Goal: Task Accomplishment & Management: Use online tool/utility

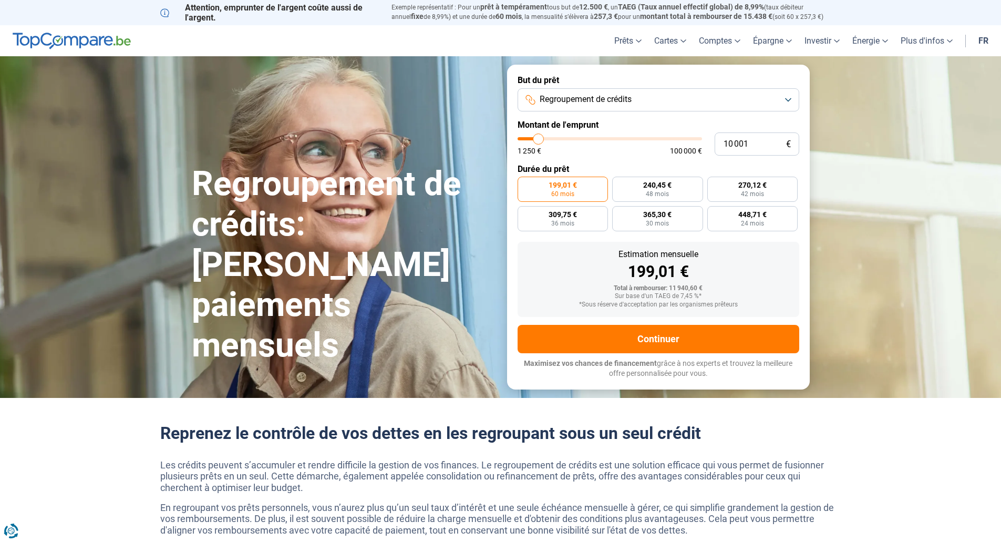
type input "11 250"
type input "11250"
type input "13 000"
type input "13000"
type input "16 500"
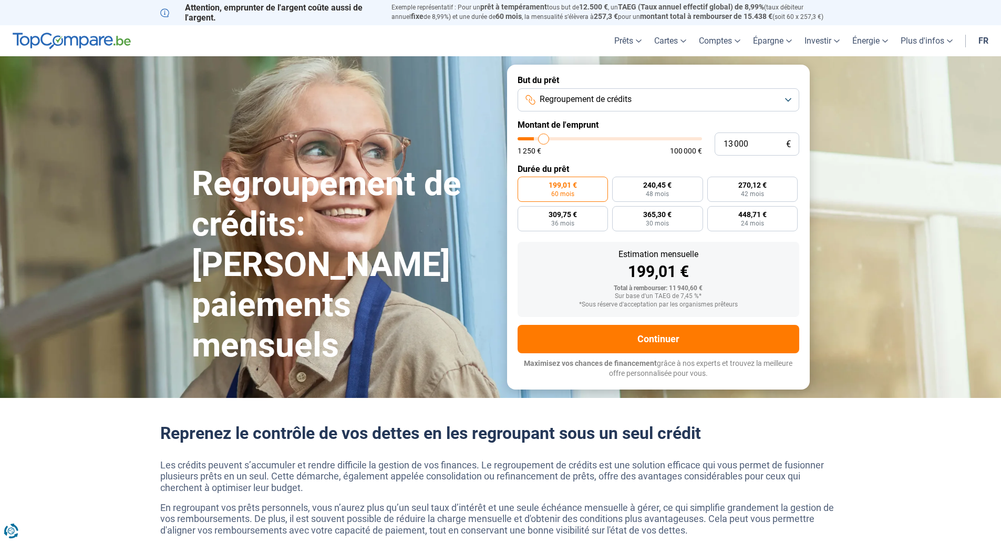
type input "16500"
type input "21 750"
type input "21750"
type input "29 250"
type input "29250"
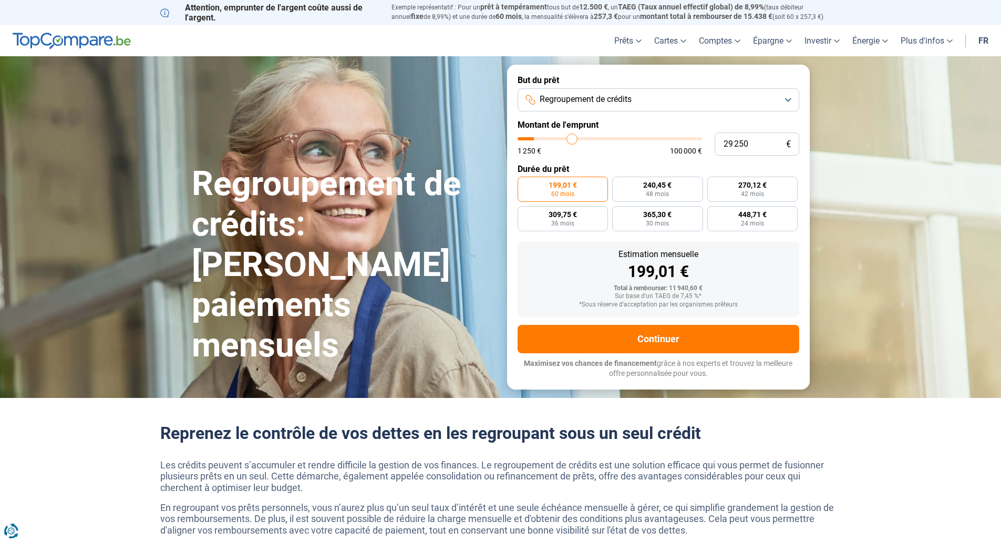
type input "40 250"
type input "40250"
type input "55 500"
type input "55500"
type input "71 000"
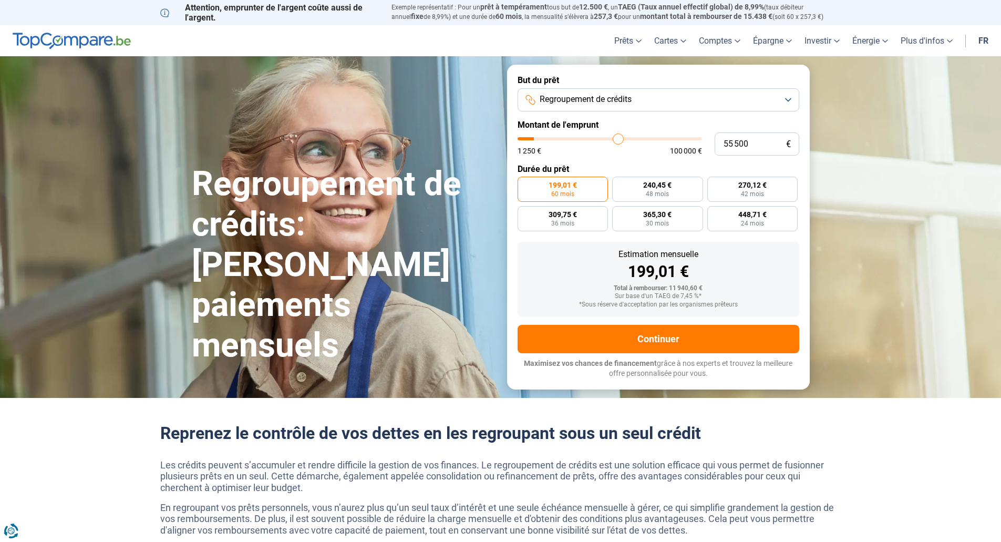
type input "71000"
type input "85 250"
type input "85250"
type input "100 000"
drag, startPoint x: 618, startPoint y: 139, endPoint x: 764, endPoint y: 142, distance: 146.1
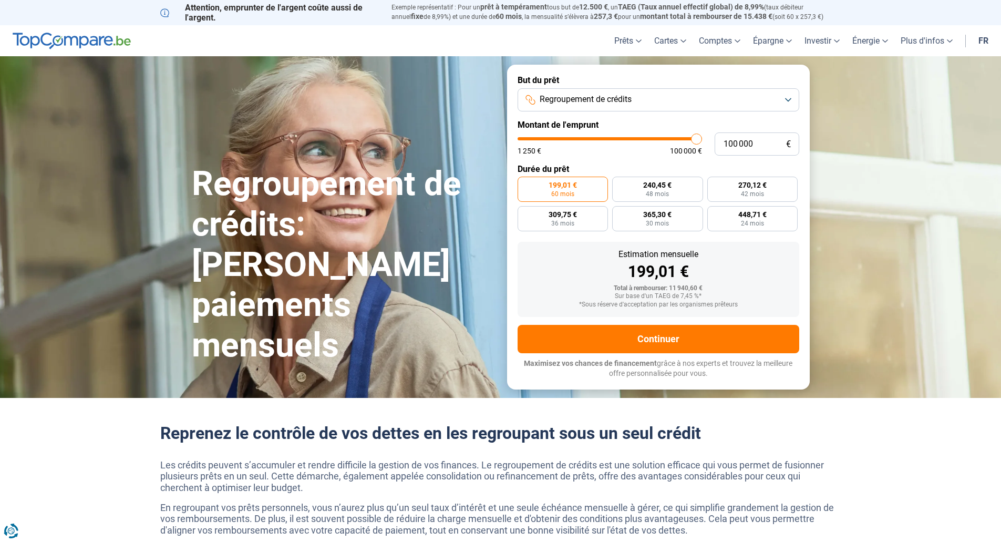
type input "100000"
click at [702, 140] on input "range" at bounding box center [609, 138] width 184 height 3
radio input "false"
